Goal: Information Seeking & Learning: Learn about a topic

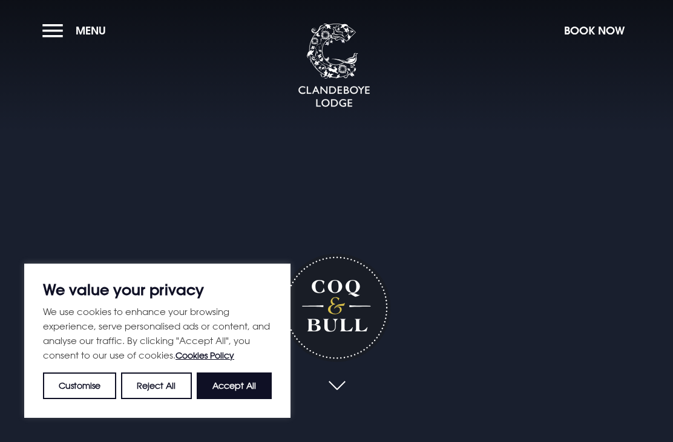
click at [246, 386] on button "Accept All" at bounding box center [234, 386] width 75 height 27
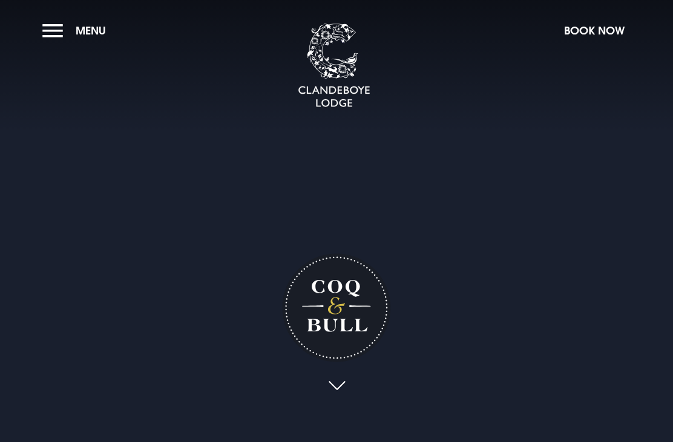
checkbox input "true"
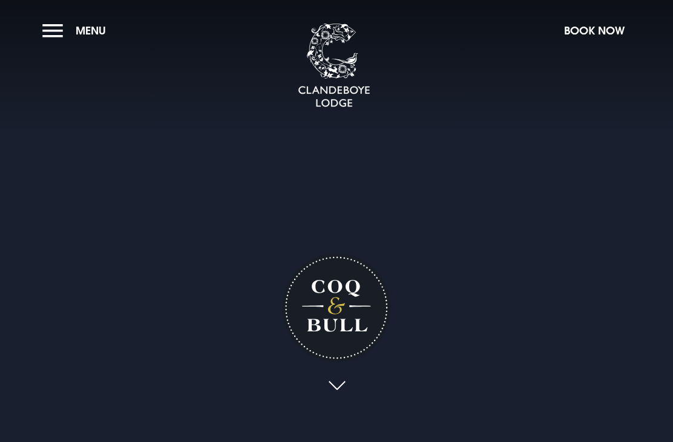
click at [66, 34] on button "Menu" at bounding box center [77, 31] width 70 height 26
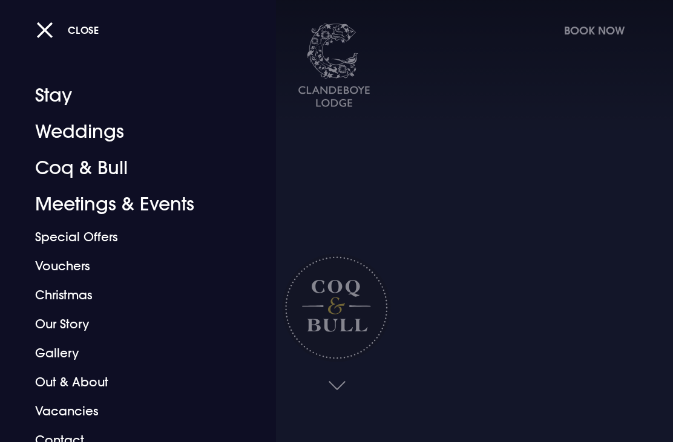
click at [117, 159] on link "Coq & Bull" at bounding box center [129, 168] width 189 height 36
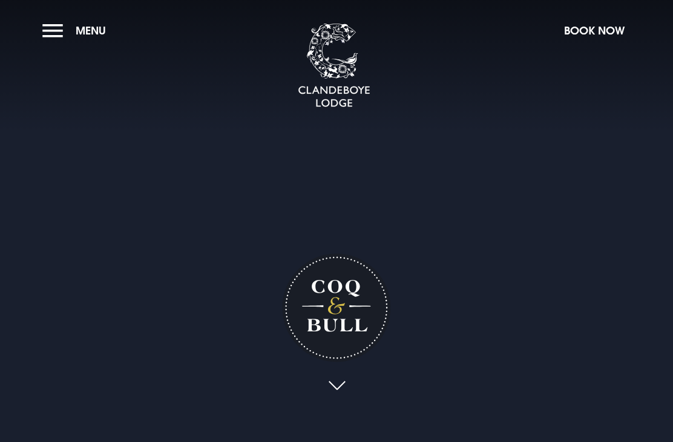
click at [55, 41] on button "Menu" at bounding box center [77, 31] width 70 height 26
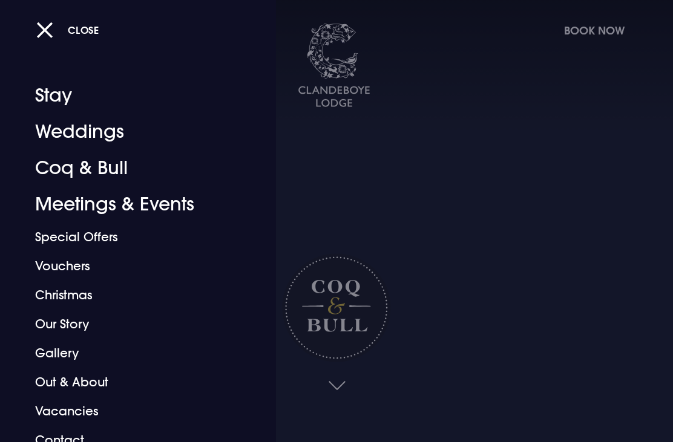
click at [117, 168] on link "Coq & Bull" at bounding box center [129, 168] width 189 height 36
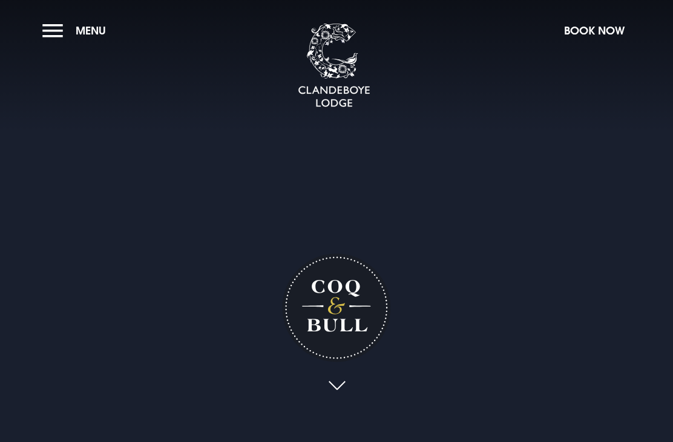
checkbox input "true"
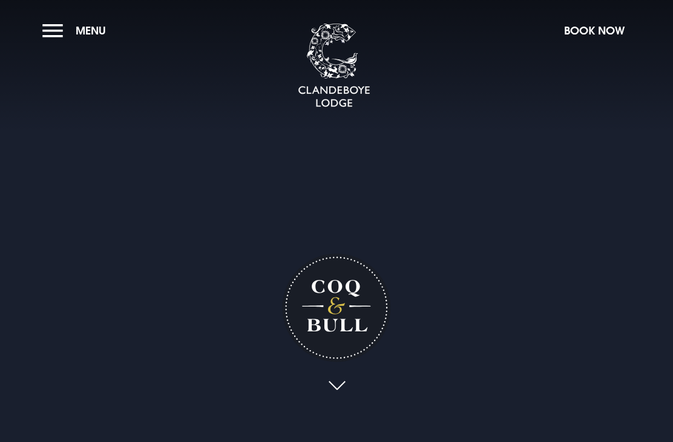
click at [65, 28] on button "Menu" at bounding box center [77, 31] width 70 height 26
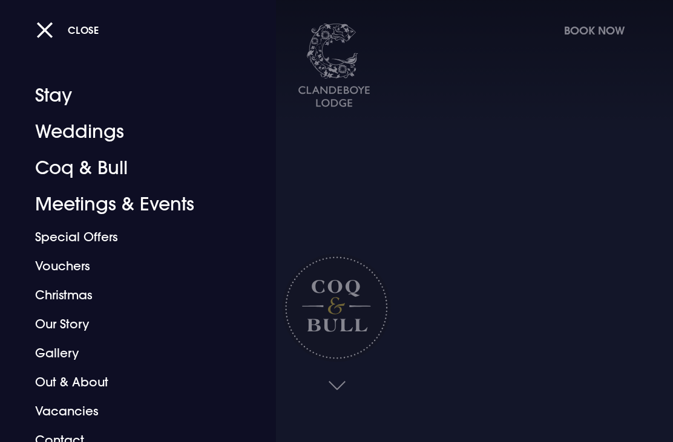
click at [503, 293] on div at bounding box center [336, 221] width 673 height 442
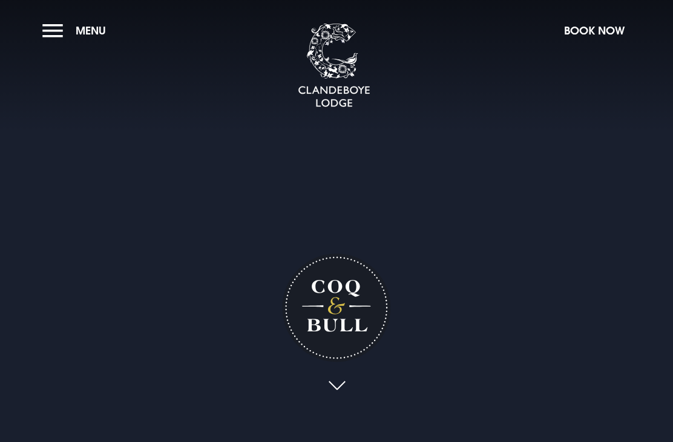
click at [344, 232] on div "Coq & Bull" at bounding box center [336, 191] width 169 height 466
click at [336, 239] on div "Coq & Bull" at bounding box center [336, 191] width 169 height 466
click at [330, 245] on div "Coq & Bull" at bounding box center [336, 191] width 169 height 466
click at [342, 235] on div "Coq & Bull" at bounding box center [336, 191] width 169 height 466
click at [342, 243] on div "Coq & Bull" at bounding box center [336, 191] width 169 height 466
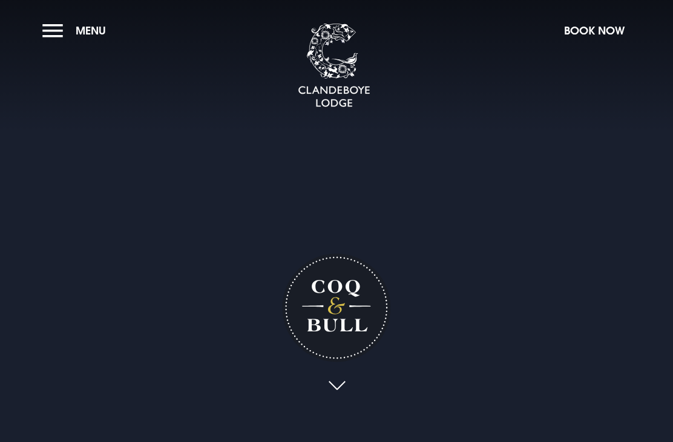
click at [328, 400] on link at bounding box center [336, 386] width 28 height 27
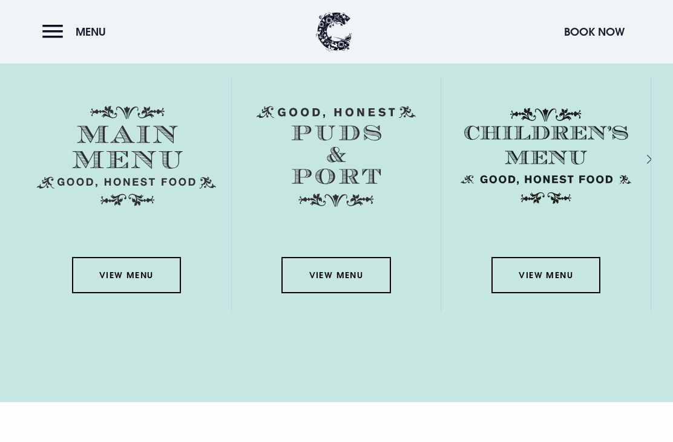
scroll to position [1691, 0]
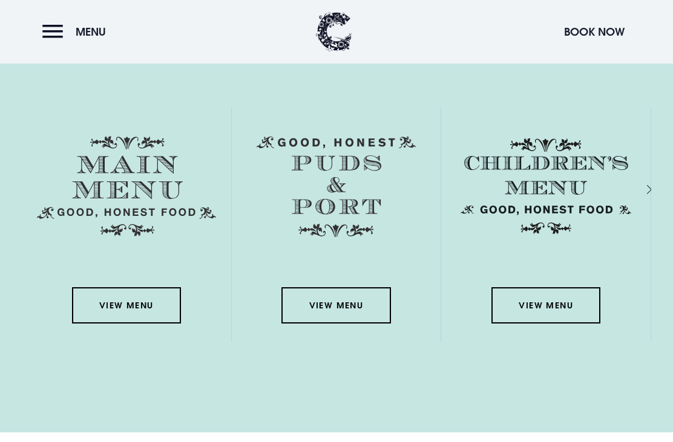
click at [142, 324] on link "View Menu" at bounding box center [126, 305] width 109 height 36
click at [317, 324] on link "View Menu" at bounding box center [335, 305] width 109 height 36
click at [116, 324] on link "View Menu" at bounding box center [126, 305] width 109 height 36
